Goal: Information Seeking & Learning: Learn about a topic

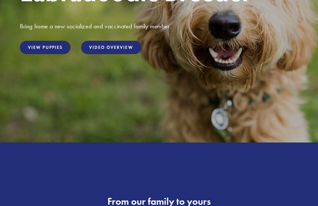
scroll to position [146, 0]
click at [39, 53] on link "View Puppies" at bounding box center [45, 47] width 51 height 13
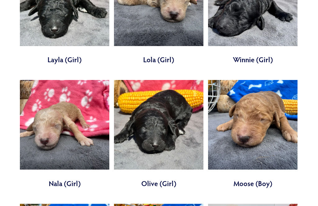
scroll to position [1468, 0]
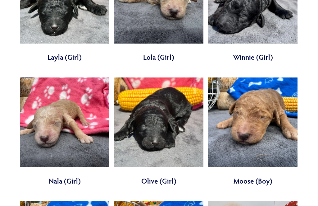
click at [262, 78] on link at bounding box center [253, 132] width 90 height 108
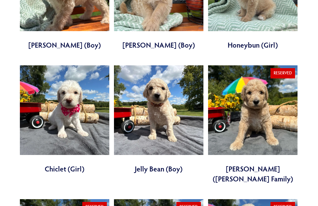
scroll to position [450, 0]
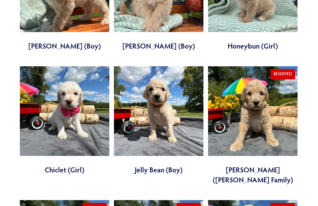
click at [160, 92] on link at bounding box center [159, 120] width 90 height 108
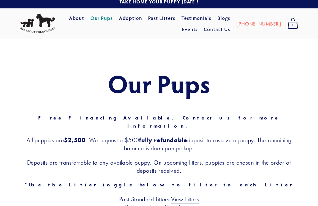
scroll to position [0, 0]
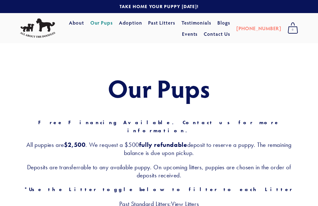
click at [76, 19] on link "About" at bounding box center [76, 22] width 15 height 11
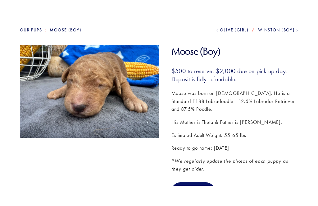
scroll to position [53, 0]
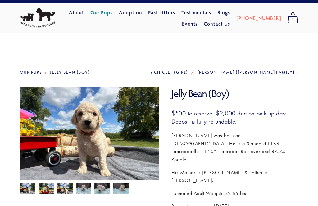
scroll to position [11, 0]
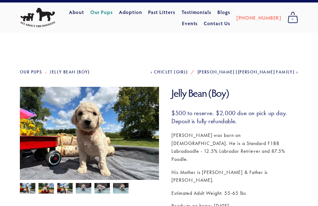
click at [46, 194] on img at bounding box center [47, 189] width 16 height 12
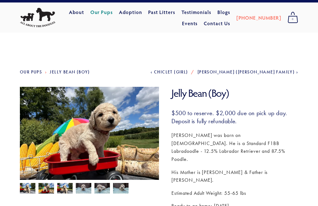
click at [65, 191] on img at bounding box center [65, 189] width 16 height 12
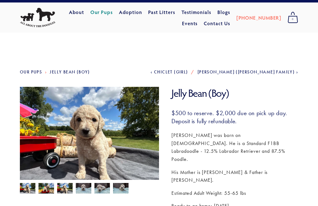
click at [85, 191] on img at bounding box center [84, 189] width 16 height 12
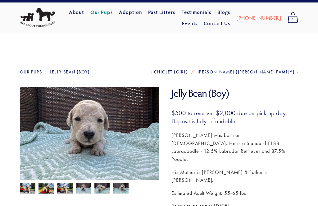
click at [100, 192] on img at bounding box center [103, 189] width 16 height 12
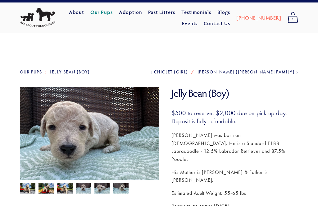
click at [125, 191] on img at bounding box center [121, 189] width 16 height 12
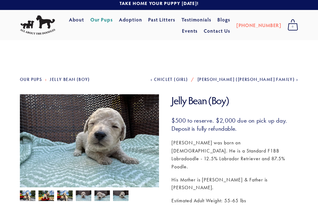
scroll to position [0, 0]
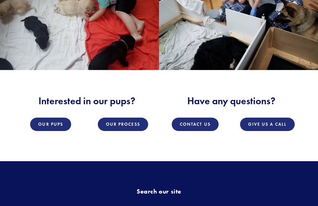
scroll to position [701, 0]
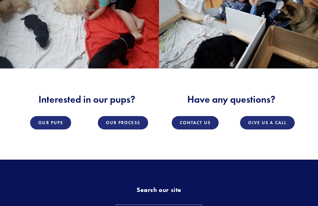
click at [135, 116] on link "Our Process" at bounding box center [123, 122] width 50 height 13
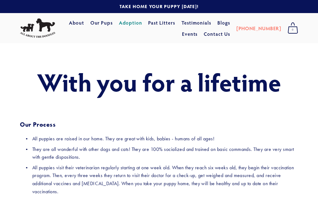
click at [198, 28] on link "Events" at bounding box center [190, 33] width 16 height 11
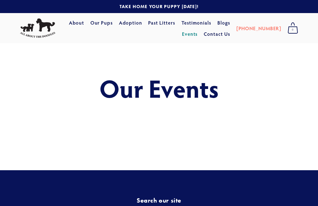
click at [204, 94] on h1 "Our Events" at bounding box center [159, 87] width 279 height 27
click at [194, 25] on link "Testimonials" at bounding box center [197, 22] width 30 height 11
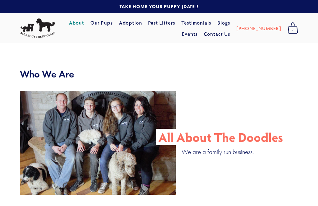
scroll to position [446, 0]
